Goal: Task Accomplishment & Management: Complete application form

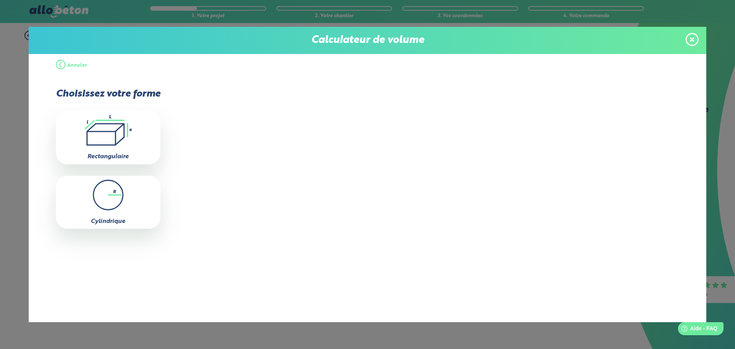
drag, startPoint x: 349, startPoint y: 181, endPoint x: 256, endPoint y: 153, distance: 96.8
click at [349, 181] on div "Largeur (en mètres) m Longueur (en mètres) m Épaisseur (en centimètres) cm" at bounding box center [419, 158] width 518 height 163
click at [114, 147] on div ".icon-calc-rectanglea{fill:none;stroke-linecap:round;stroke-width:3px;stroke:#6…" at bounding box center [108, 137] width 104 height 53
type input "0"
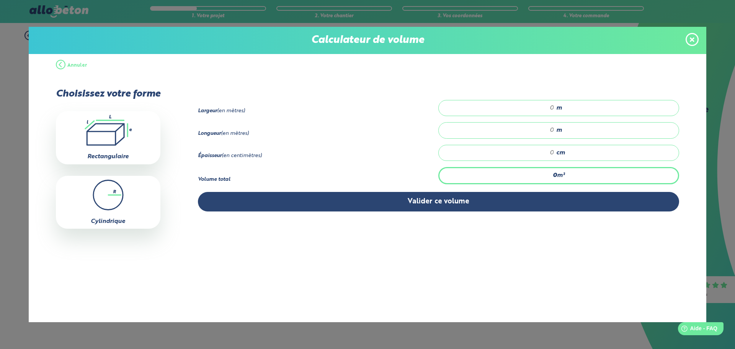
click at [545, 108] on input "number" at bounding box center [500, 108] width 108 height 8
type input "4"
click at [547, 131] on input "number" at bounding box center [500, 130] width 108 height 8
type input "20"
click at [548, 150] on input "number" at bounding box center [500, 153] width 108 height 8
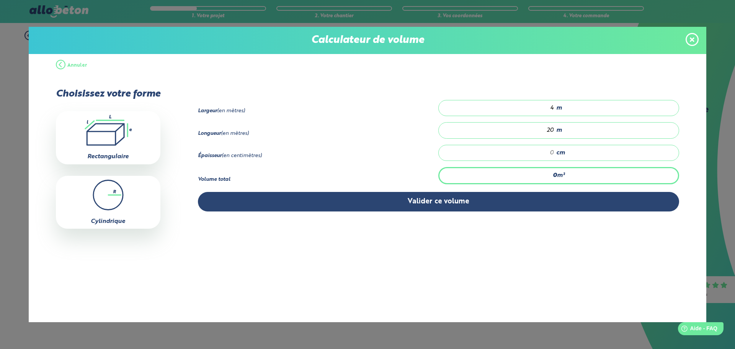
type input "2.4"
type input "3"
type input "0"
type input "4"
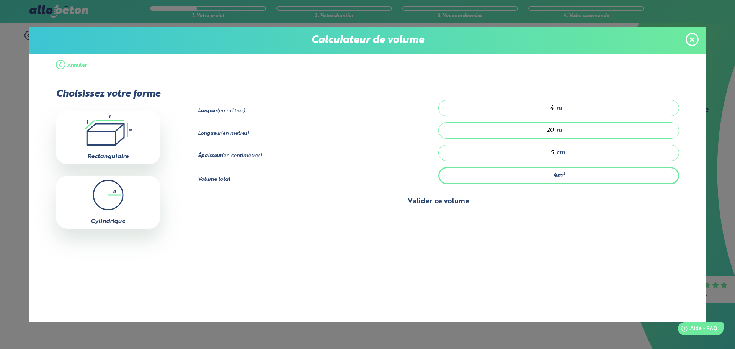
type input "5"
click at [553, 195] on button "Valider ce volume" at bounding box center [438, 202] width 481 height 20
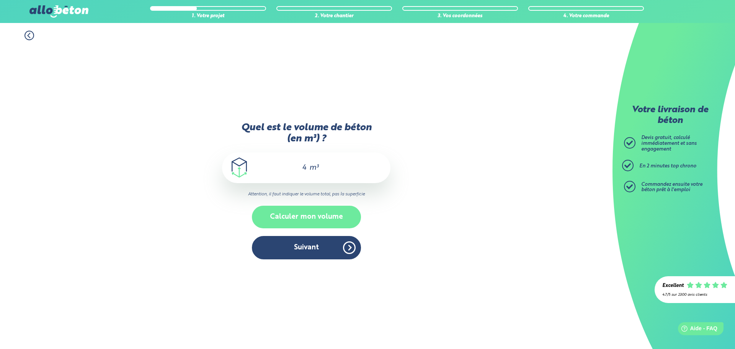
click at [307, 224] on button "Calculer mon volume" at bounding box center [306, 216] width 109 height 23
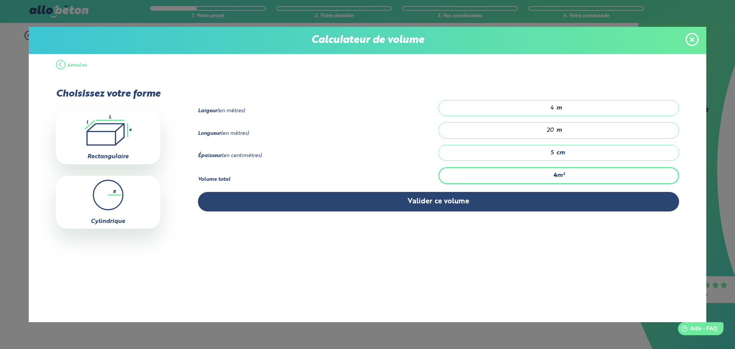
click at [345, 215] on div "Largeur (en mètres) 4 m Longueur (en mètres) 20 m Épaisseur (en centimètres) 5" at bounding box center [419, 158] width 518 height 163
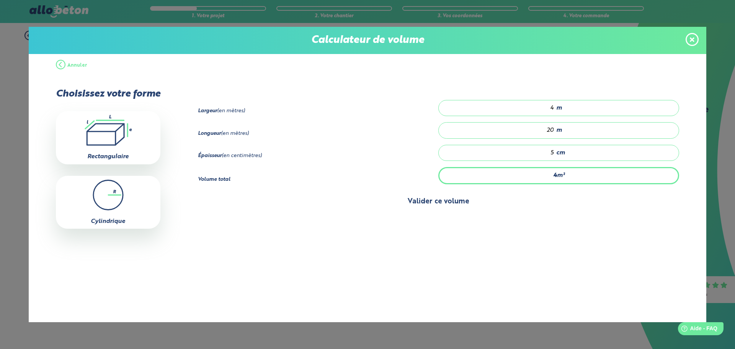
click at [349, 209] on button "Valider ce volume" at bounding box center [438, 202] width 481 height 20
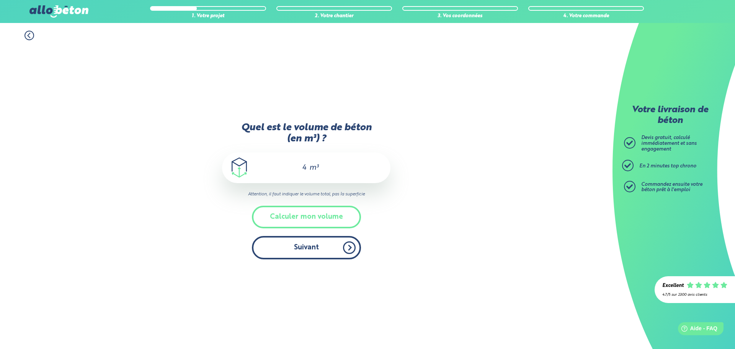
click at [326, 249] on button "Suivant" at bounding box center [306, 247] width 109 height 23
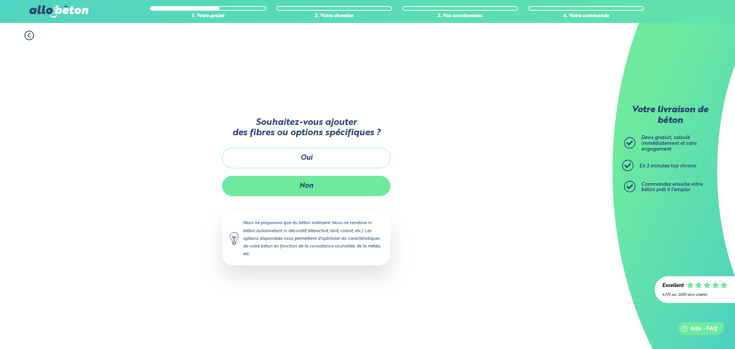
click at [317, 184] on button "Non" at bounding box center [306, 186] width 168 height 20
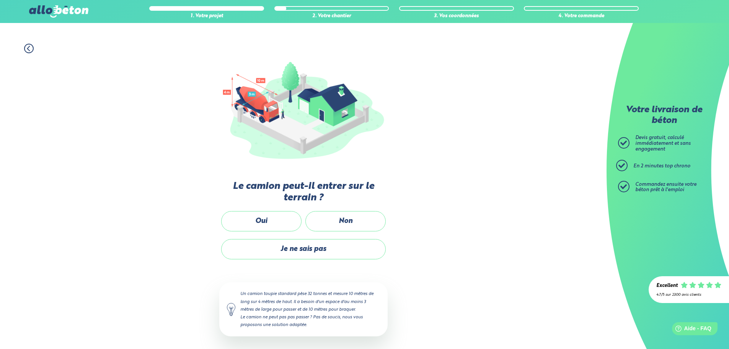
scroll to position [51, 0]
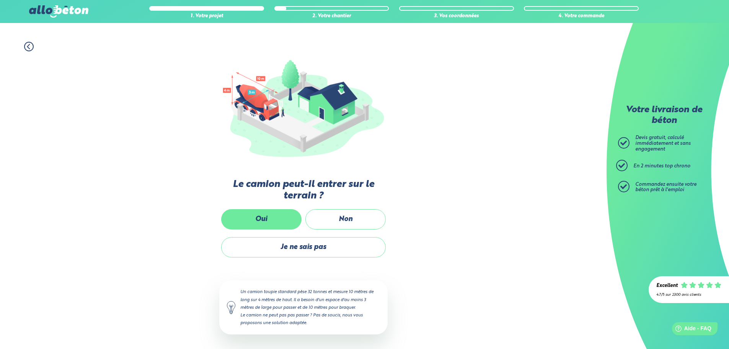
click at [264, 222] on label "Oui" at bounding box center [261, 219] width 80 height 20
click at [0, 0] on input "Oui" at bounding box center [0, 0] width 0 height 0
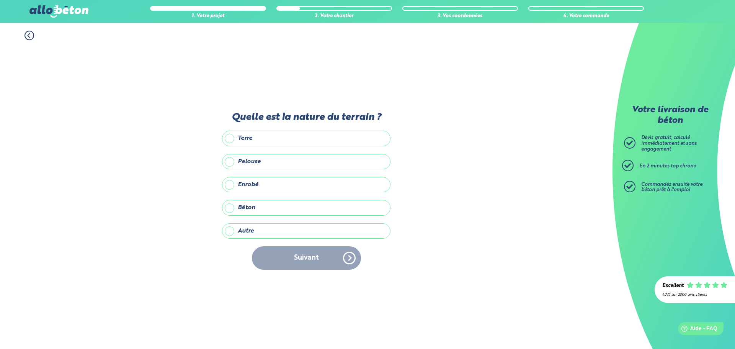
click at [285, 204] on label "Béton" at bounding box center [306, 207] width 168 height 15
click at [0, 0] on input "Béton" at bounding box center [0, 0] width 0 height 0
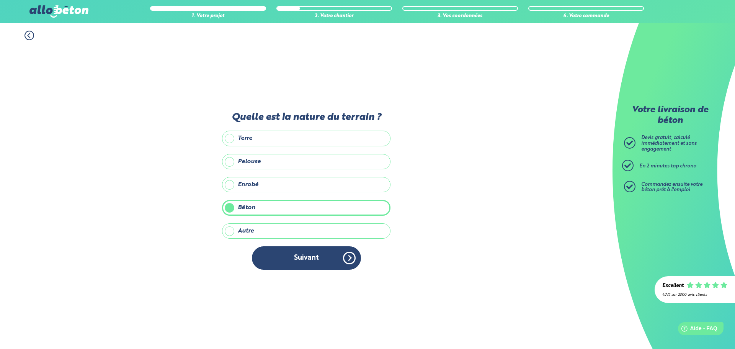
click at [308, 182] on label "Enrobé" at bounding box center [306, 184] width 168 height 15
click at [0, 0] on input "Enrobé" at bounding box center [0, 0] width 0 height 0
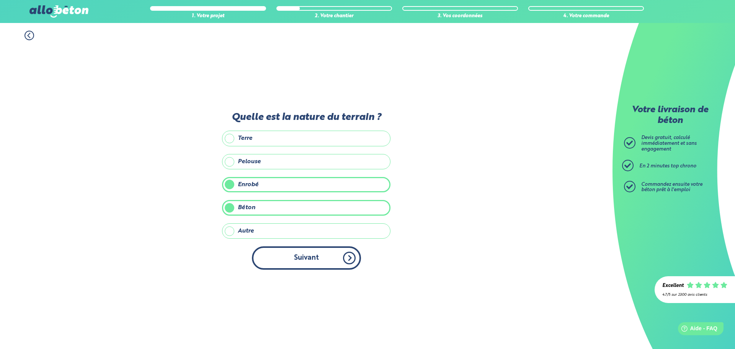
click at [301, 262] on button "Suivant" at bounding box center [306, 257] width 109 height 23
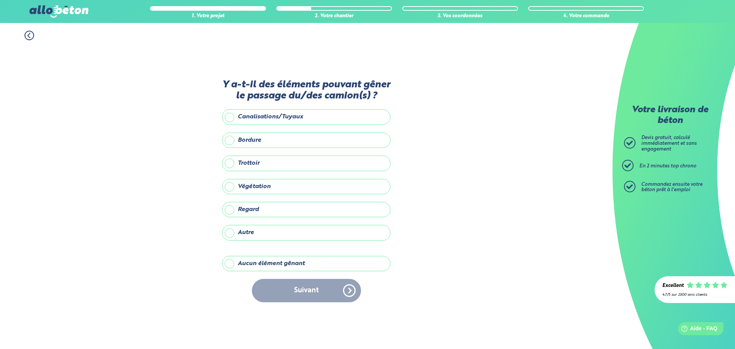
click at [292, 267] on label "Aucun élément gênant" at bounding box center [306, 263] width 168 height 15
click at [0, 0] on input "Aucun élément gênant" at bounding box center [0, 0] width 0 height 0
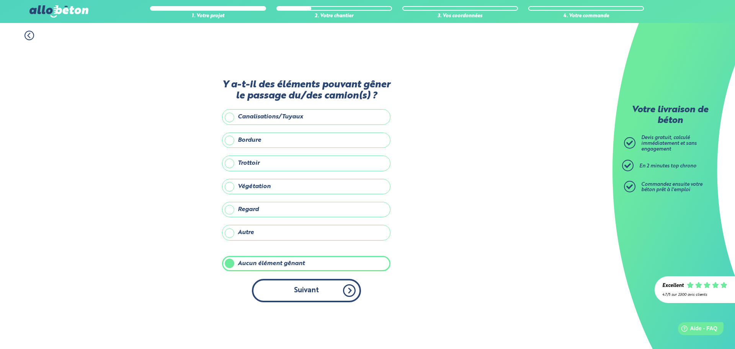
click at [290, 287] on button "Suivant" at bounding box center [306, 290] width 109 height 23
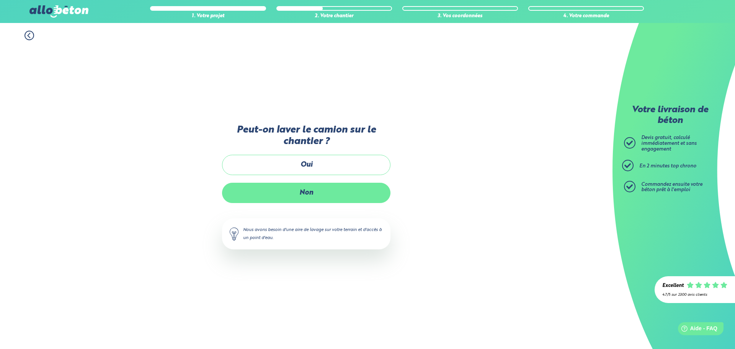
click at [333, 186] on label "Non" at bounding box center [306, 192] width 168 height 20
click at [0, 0] on input "Non" at bounding box center [0, 0] width 0 height 0
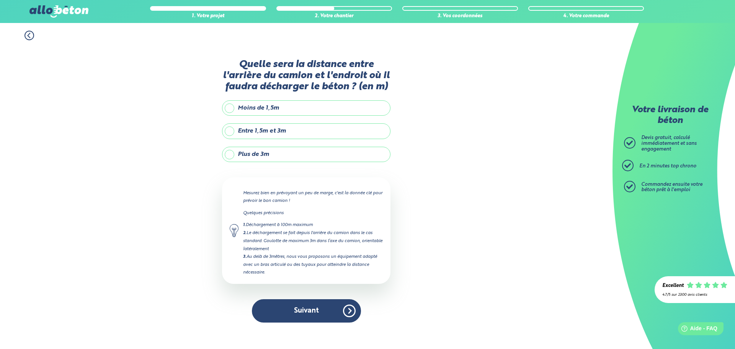
click at [297, 111] on label "Moins de 1,5m" at bounding box center [306, 107] width 168 height 15
click at [0, 0] on input "Moins de 1,5m" at bounding box center [0, 0] width 0 height 0
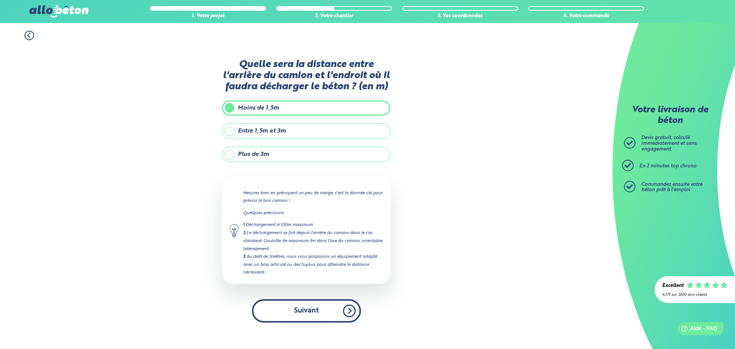
click at [305, 306] on button "Suivant" at bounding box center [306, 310] width 109 height 23
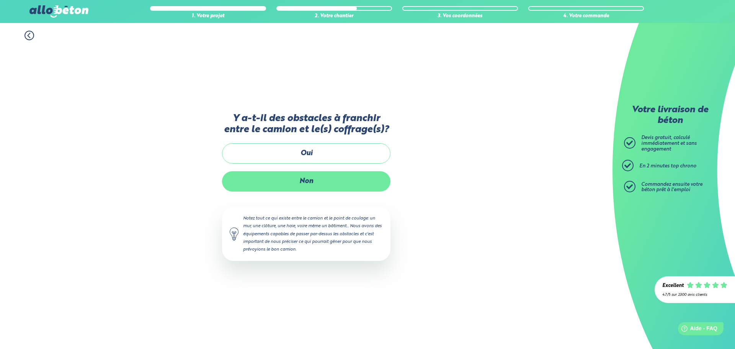
click at [306, 188] on label "Non" at bounding box center [306, 181] width 168 height 20
click at [0, 0] on input "Non" at bounding box center [0, 0] width 0 height 0
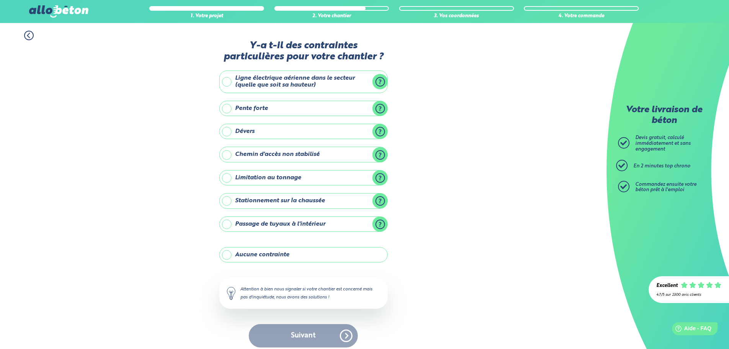
click at [295, 253] on label "Aucune contrainte" at bounding box center [303, 254] width 168 height 15
click at [0, 0] on input "Aucune contrainte" at bounding box center [0, 0] width 0 height 0
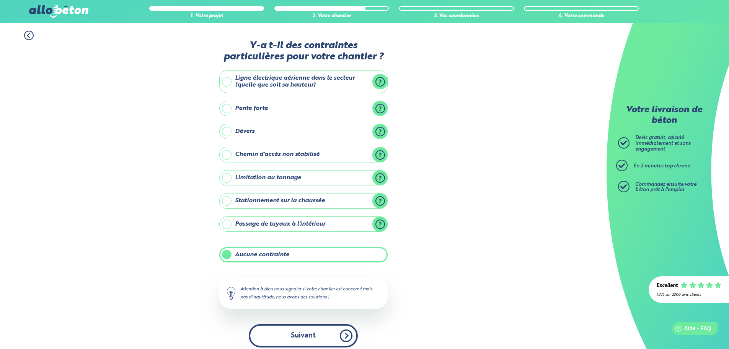
click at [313, 337] on button "Suivant" at bounding box center [303, 335] width 109 height 23
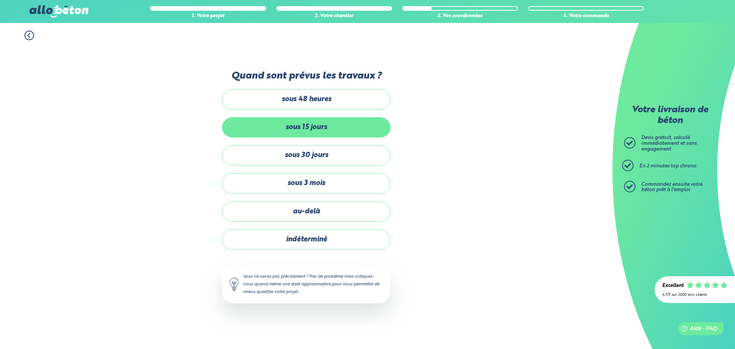
click at [336, 125] on label "sous 15 jours" at bounding box center [306, 127] width 168 height 20
click at [0, 0] on input "sous 15 jours" at bounding box center [0, 0] width 0 height 0
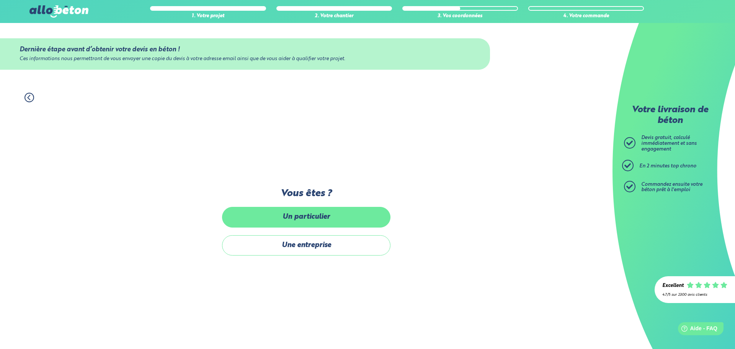
click at [326, 223] on label "Un particulier" at bounding box center [306, 217] width 168 height 20
click at [0, 0] on input "Un particulier" at bounding box center [0, 0] width 0 height 0
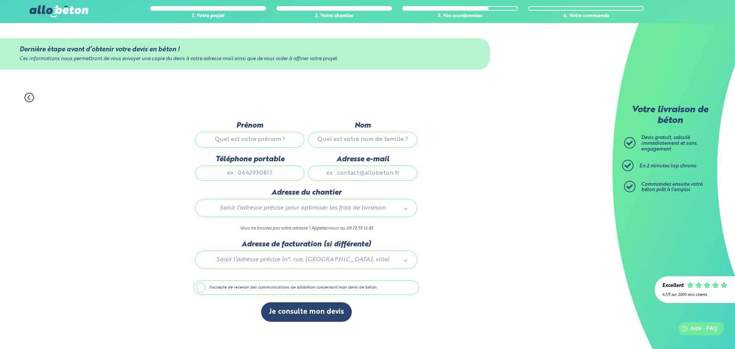
click at [444, 235] on div "1. Votre projet 2. Votre chantier 3. Vos coordonnées 4. Votre commande Dernière…" at bounding box center [306, 217] width 612 height 264
